Goal: Transaction & Acquisition: Purchase product/service

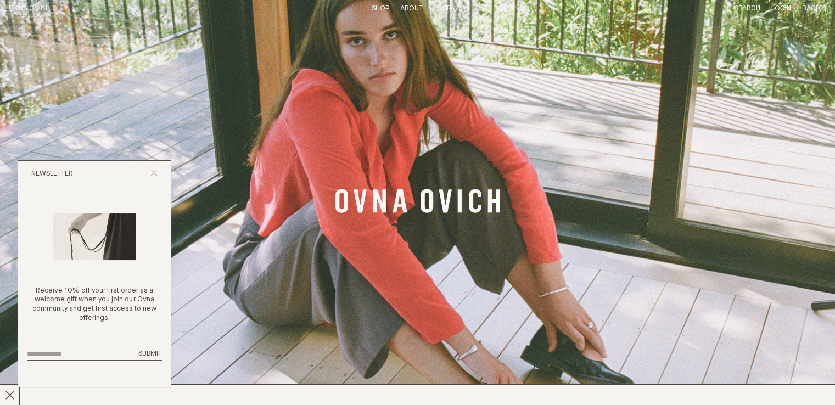
click at [156, 175] on line "Close popup" at bounding box center [154, 173] width 6 height 6
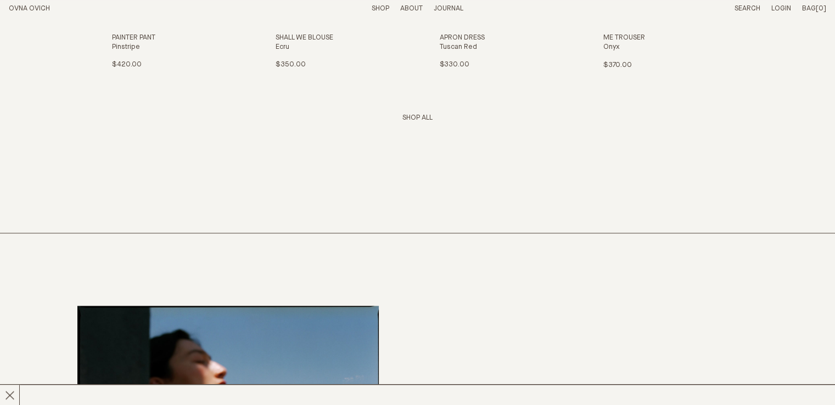
scroll to position [1647, 0]
click at [415, 116] on link "Shop All" at bounding box center [417, 118] width 30 height 7
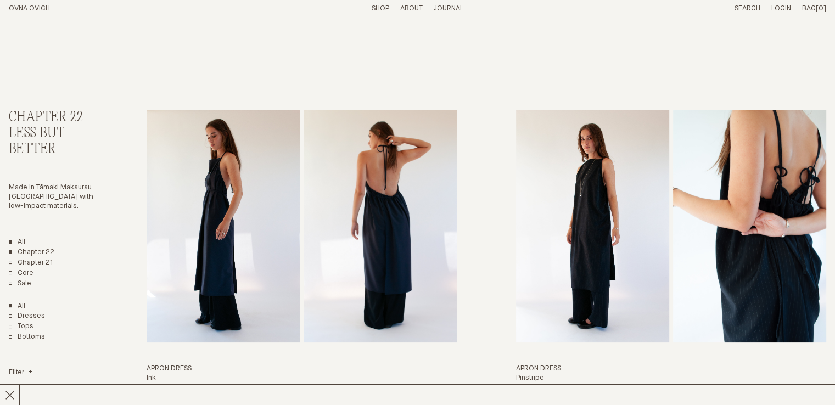
click at [19, 241] on link "All" at bounding box center [17, 242] width 16 height 9
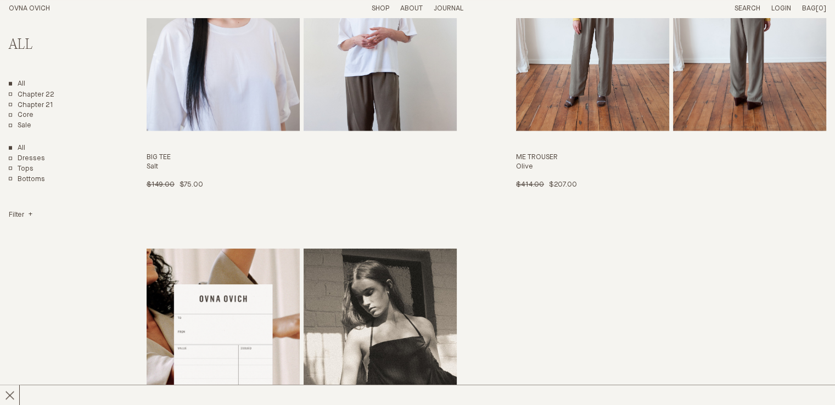
scroll to position [6424, 0]
